Goal: Information Seeking & Learning: Learn about a topic

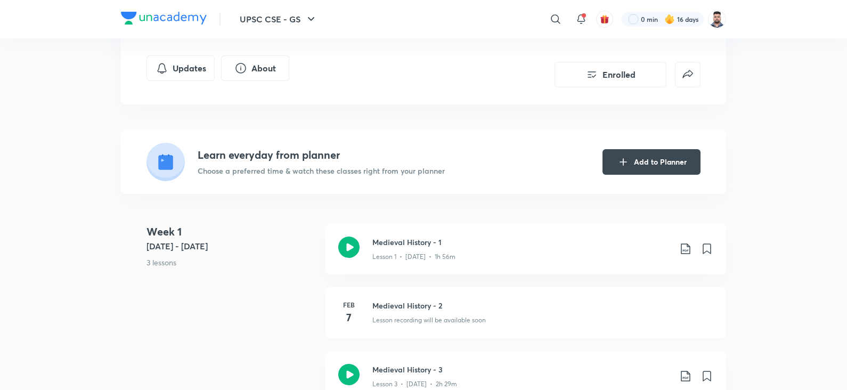
scroll to position [181, 0]
click at [344, 314] on h4 "7" at bounding box center [348, 318] width 21 height 16
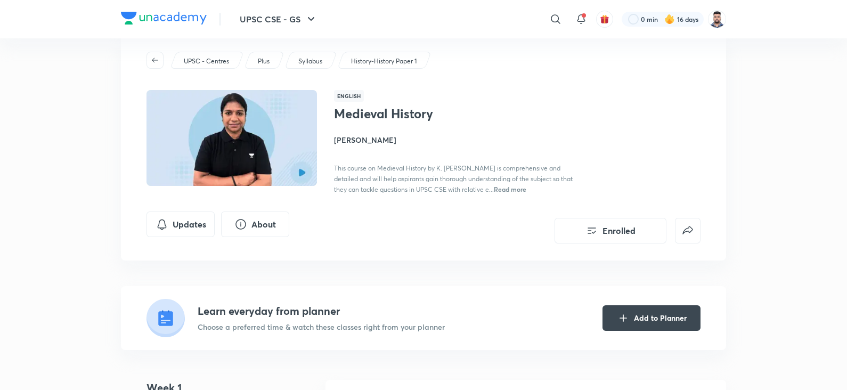
scroll to position [25, 0]
click at [451, 200] on div "UPSC - Centres Plus Syllabus History-History Paper 1 English Medieval History K…" at bounding box center [423, 148] width 605 height 226
click at [518, 108] on div "Medieval History K Kirthika This course on Medieval History by K. [PERSON_NAME]…" at bounding box center [453, 151] width 239 height 88
